Goal: Task Accomplishment & Management: Use online tool/utility

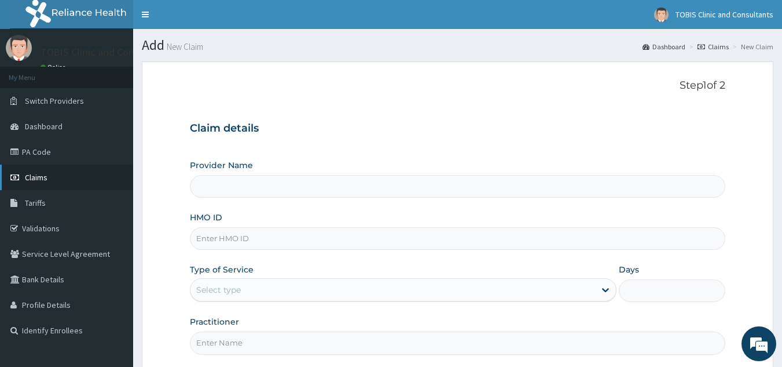
click at [36, 182] on link "Claims" at bounding box center [66, 176] width 133 height 25
click at [41, 153] on link "PA Code" at bounding box center [66, 151] width 133 height 25
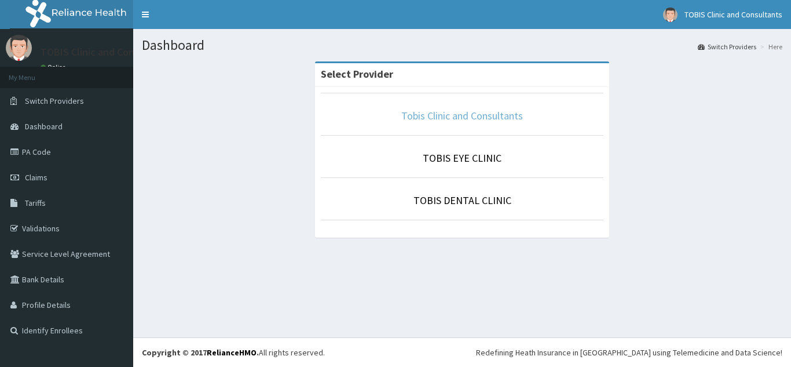
drag, startPoint x: 457, startPoint y: 105, endPoint x: 457, endPoint y: 113, distance: 7.5
click at [457, 105] on li "Tobis Clinic and Consultants" at bounding box center [462, 114] width 283 height 43
click at [457, 120] on link "Tobis Clinic and Consultants" at bounding box center [462, 115] width 122 height 13
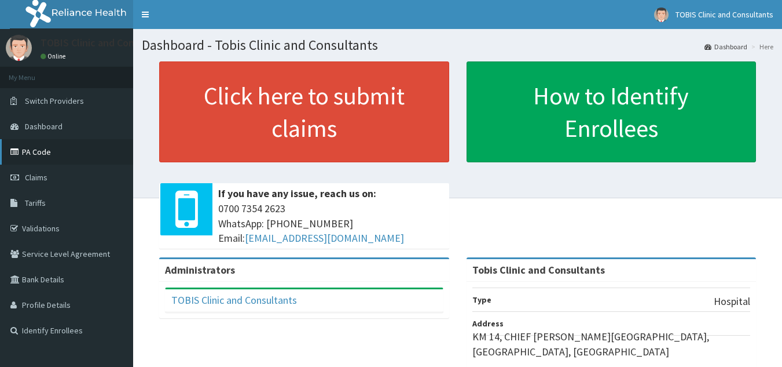
click at [32, 151] on link "PA Code" at bounding box center [66, 151] width 133 height 25
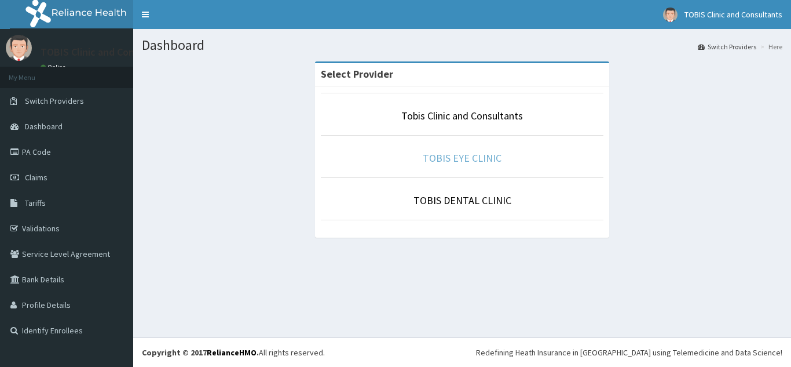
click at [471, 162] on link "TOBIS EYE CLINIC" at bounding box center [462, 157] width 79 height 13
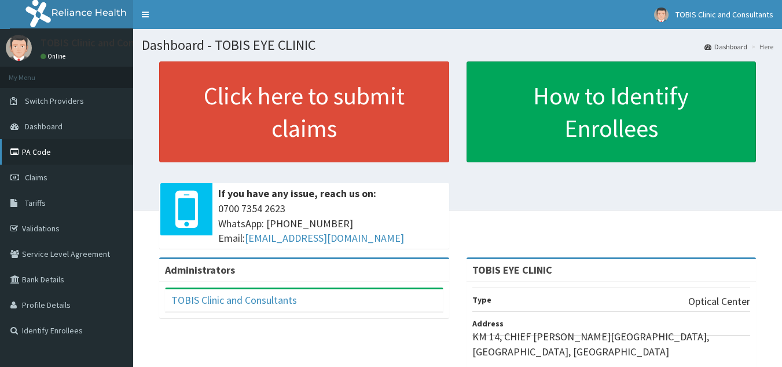
click at [39, 148] on link "PA Code" at bounding box center [66, 151] width 133 height 25
